Goal: Navigation & Orientation: Find specific page/section

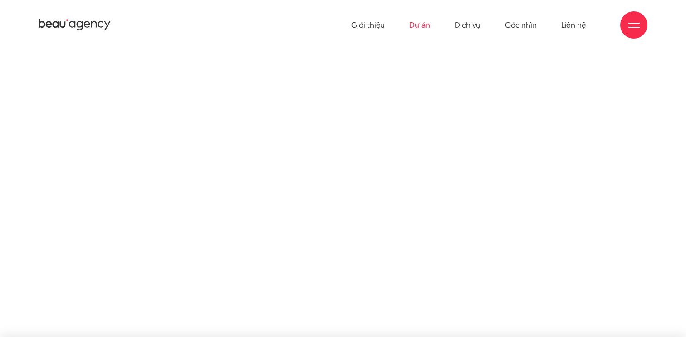
click at [428, 21] on link "Dự án" at bounding box center [420, 25] width 21 height 50
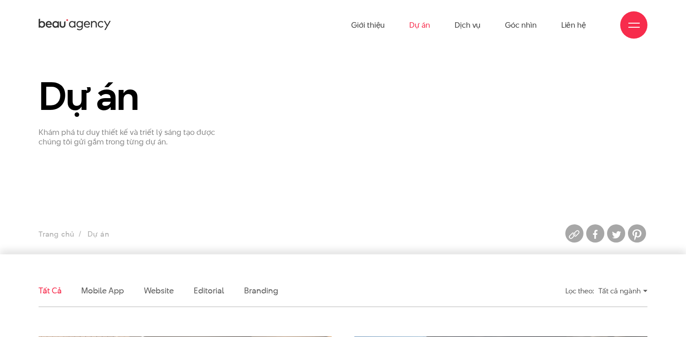
click at [102, 17] on div "Giới thiệu Dự án Dịch vụ Góc nhìn Liên hệ" at bounding box center [343, 25] width 609 height 50
click at [102, 23] on icon at bounding box center [75, 25] width 73 height 14
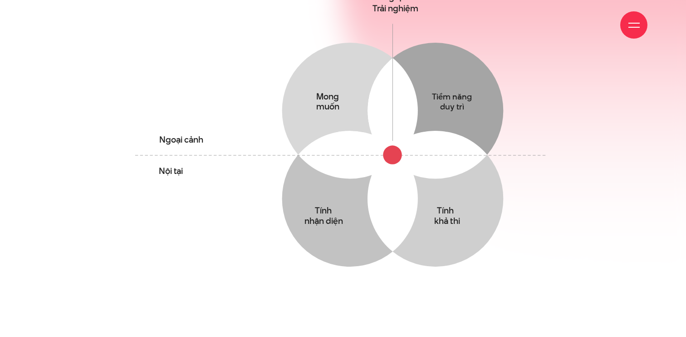
scroll to position [566, 0]
